Goal: Task Accomplishment & Management: Use online tool/utility

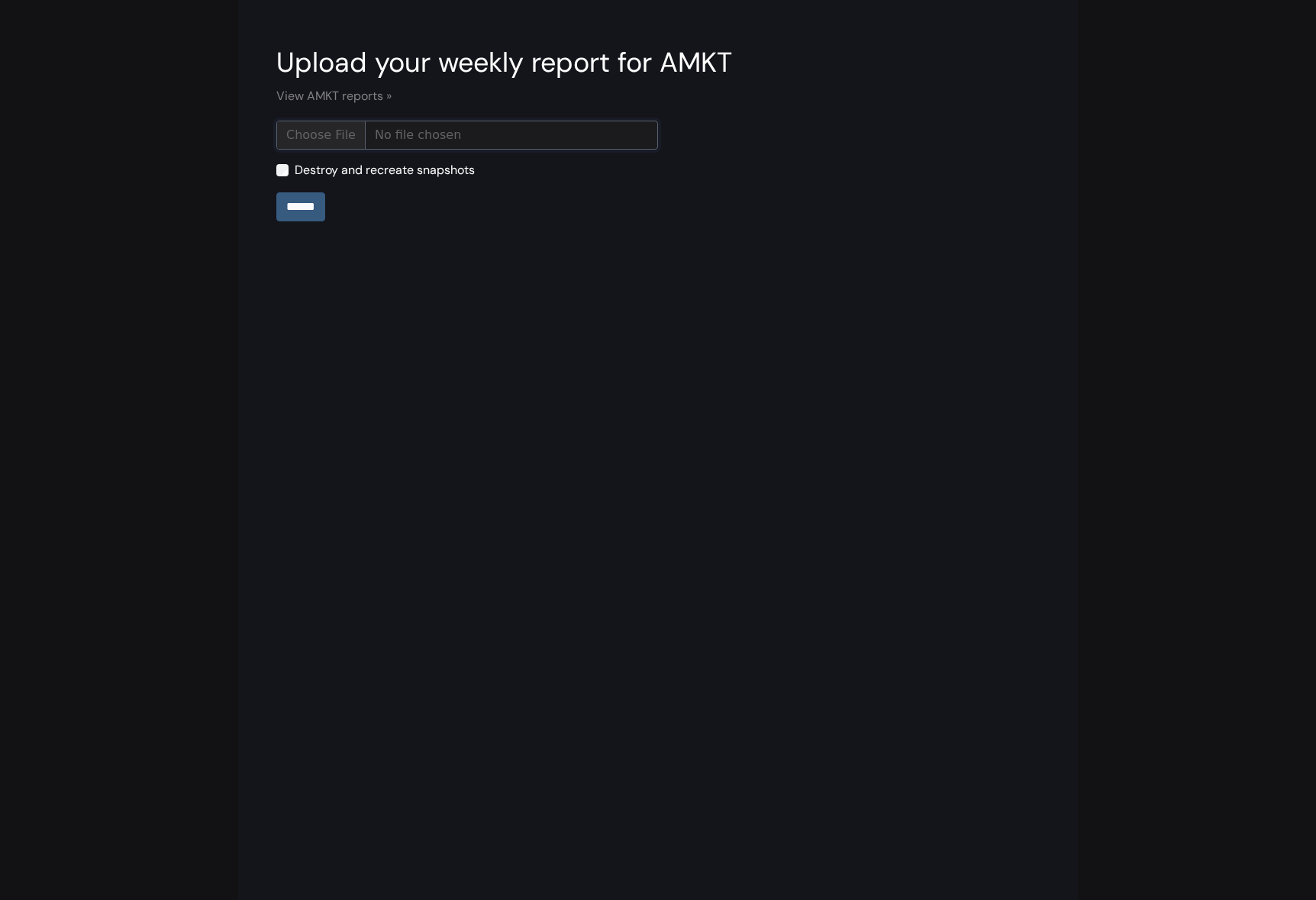
click at [310, 133] on input "file" at bounding box center [467, 135] width 382 height 29
type input "**********"
click at [325, 215] on input "******" at bounding box center [301, 207] width 49 height 29
